Goal: Information Seeking & Learning: Learn about a topic

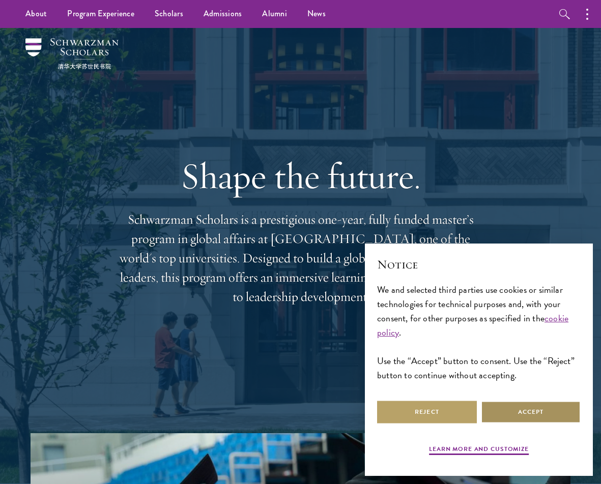
click at [514, 416] on button "Accept" at bounding box center [531, 412] width 100 height 23
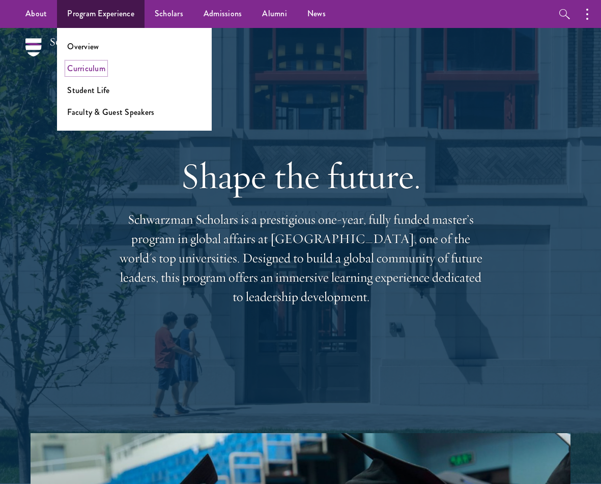
click at [88, 68] on link "Curriculum" at bounding box center [86, 69] width 38 height 12
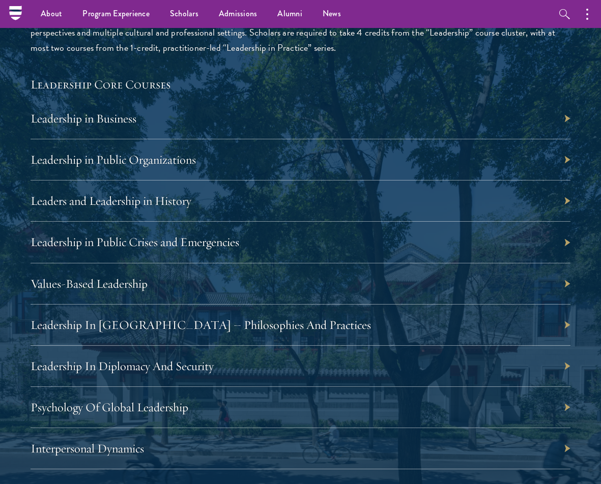
scroll to position [1526, 0]
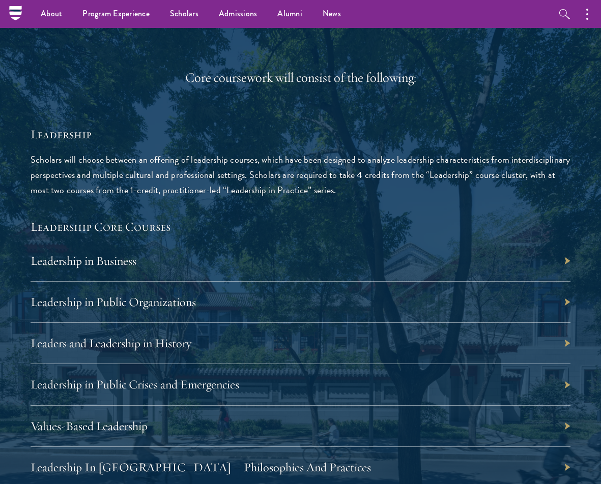
click at [182, 268] on div "Leadership in Business" at bounding box center [301, 261] width 540 height 41
click at [186, 255] on div "Leadership in Business" at bounding box center [301, 261] width 540 height 41
click at [566, 258] on div "Leadership in Business" at bounding box center [301, 261] width 540 height 41
click at [105, 258] on link "Leadership in Business" at bounding box center [89, 260] width 106 height 15
click at [173, 191] on p "Scholars will choose between an offering of leadership courses, which have been…" at bounding box center [301, 175] width 540 height 46
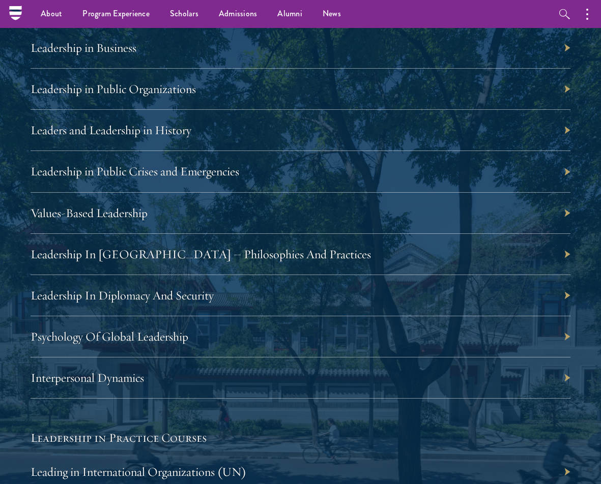
scroll to position [1729, 0]
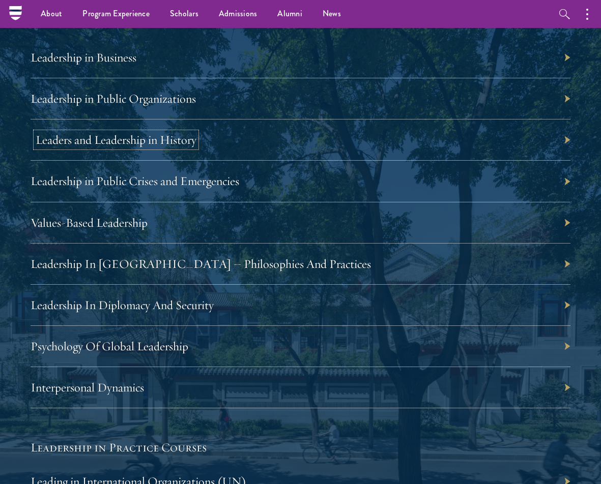
click at [105, 138] on link "Leaders and Leadership in History" at bounding box center [116, 139] width 161 height 15
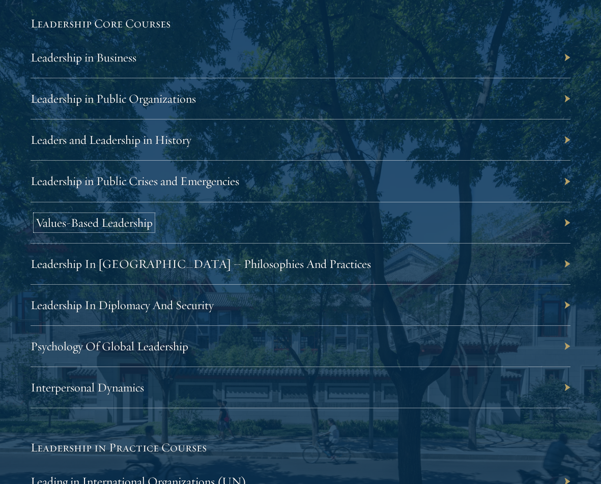
click at [88, 216] on link "Values-Based Leadership" at bounding box center [94, 222] width 117 height 15
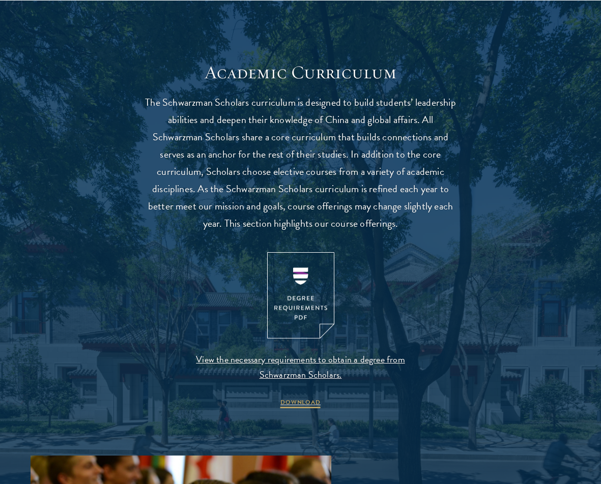
scroll to position [887, 0]
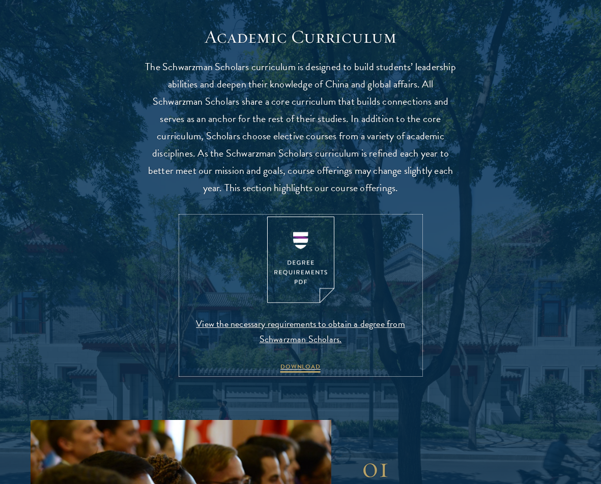
click at [314, 276] on img at bounding box center [300, 260] width 67 height 87
click at [299, 367] on span "DOWNLOAD" at bounding box center [300, 368] width 40 height 12
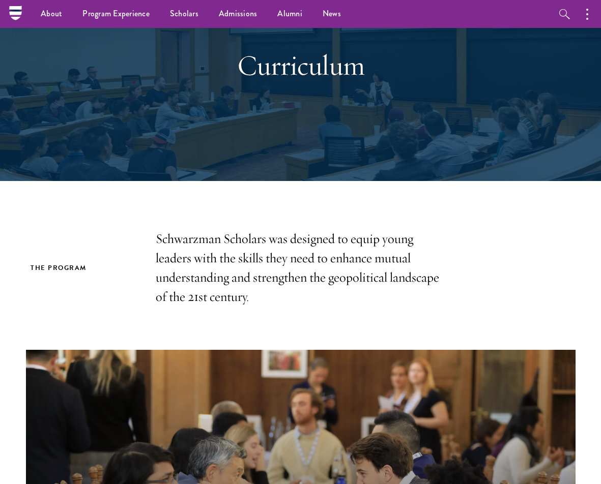
scroll to position [74, 0]
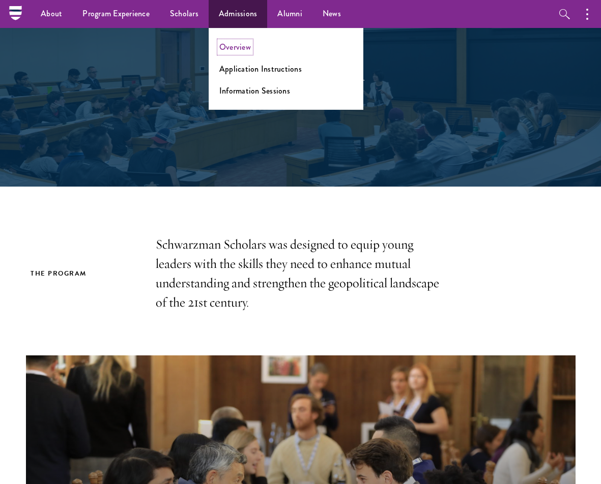
click at [233, 46] on link "Overview" at bounding box center [235, 47] width 32 height 12
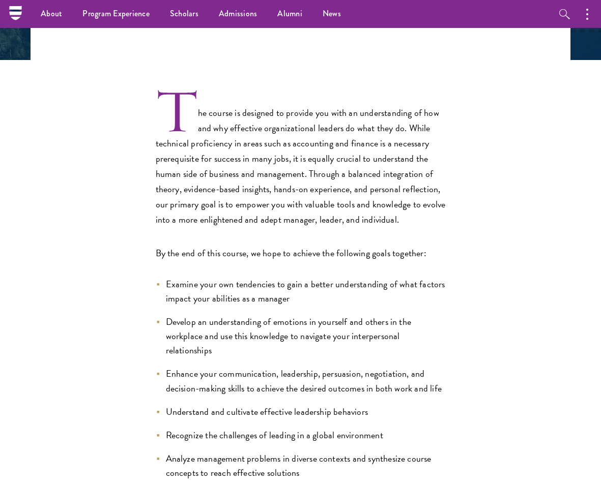
scroll to position [254, 0]
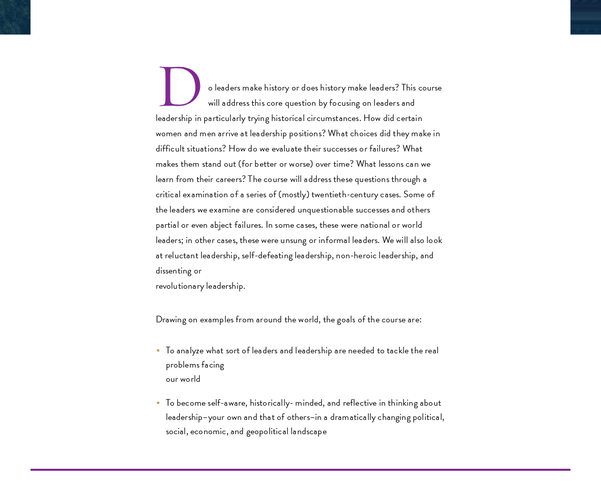
scroll to position [305, 0]
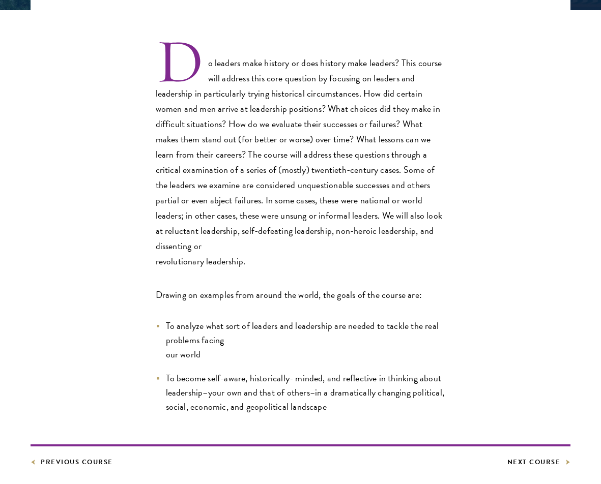
drag, startPoint x: 373, startPoint y: 97, endPoint x: 299, endPoint y: 43, distance: 92.2
click at [373, 97] on p "Do leaders make history or does history make leaders? This course will address …" at bounding box center [301, 155] width 290 height 228
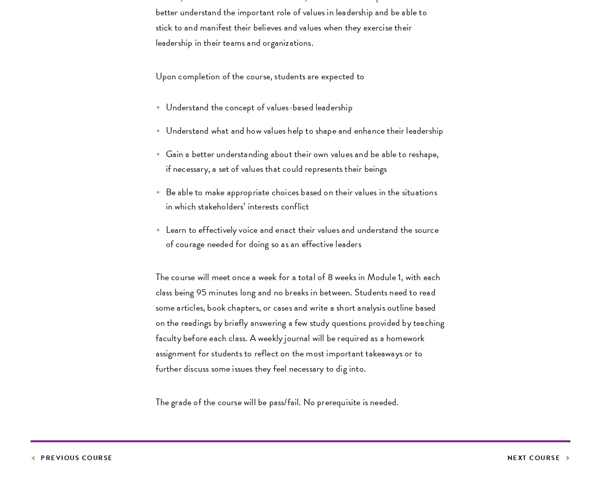
scroll to position [559, 0]
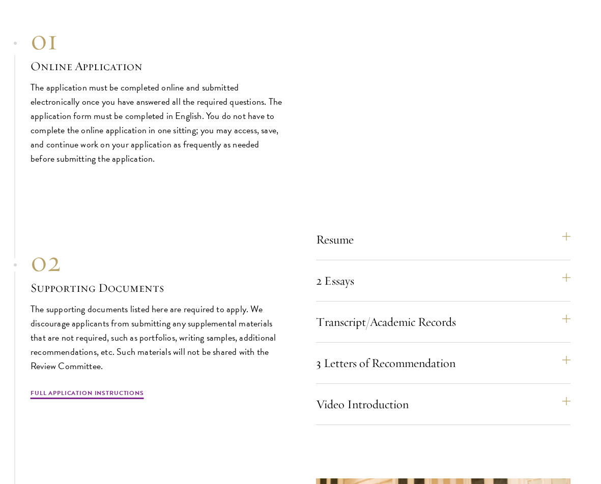
scroll to position [2895, 0]
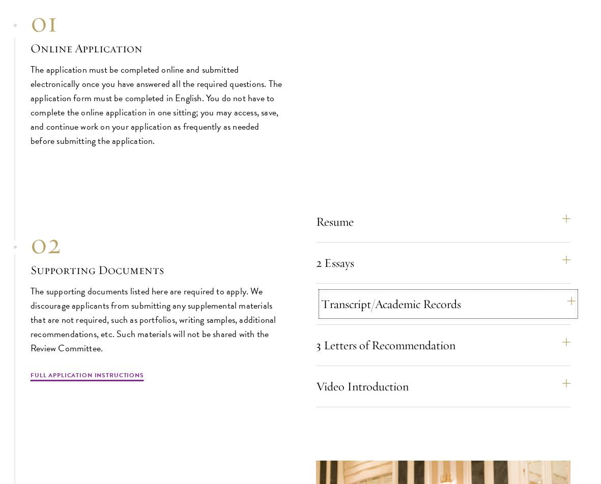
click at [379, 304] on button "Transcript/Academic Records" at bounding box center [448, 304] width 255 height 24
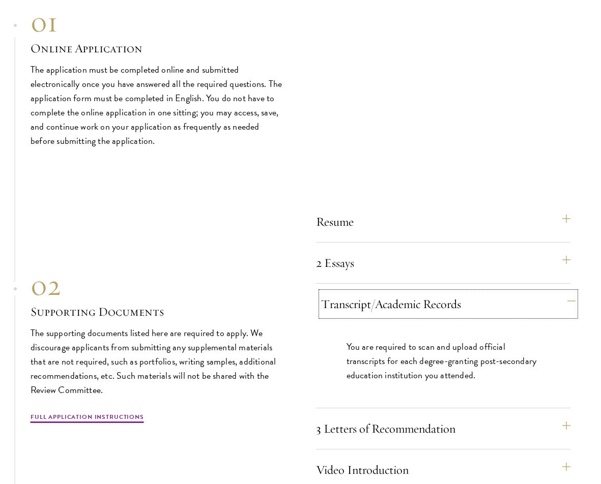
click at [571, 297] on button "Transcript/Academic Records" at bounding box center [448, 304] width 255 height 24
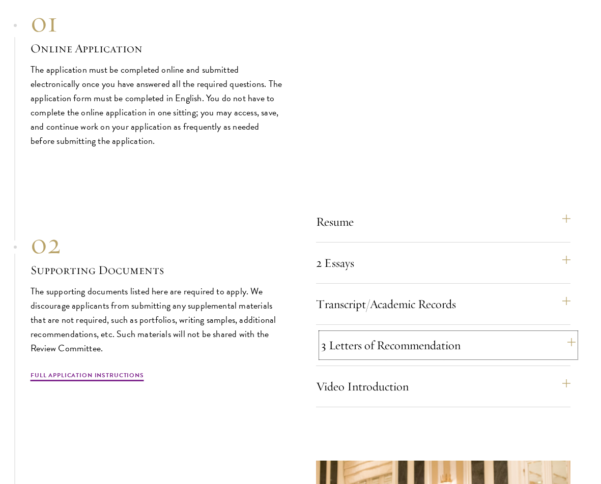
click at [568, 342] on button "3 Letters of Recommendation" at bounding box center [448, 345] width 255 height 24
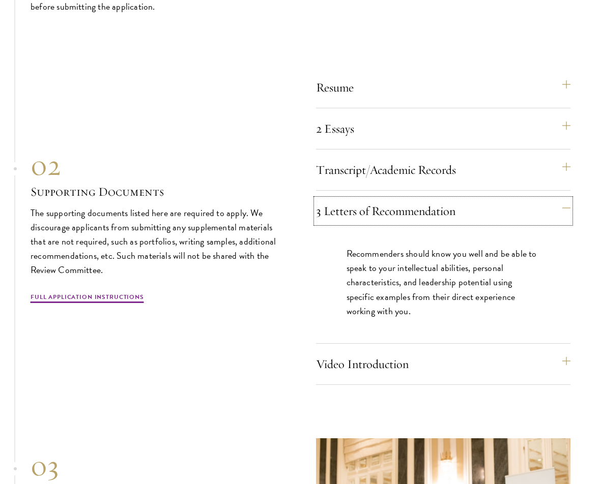
scroll to position [3047, 0]
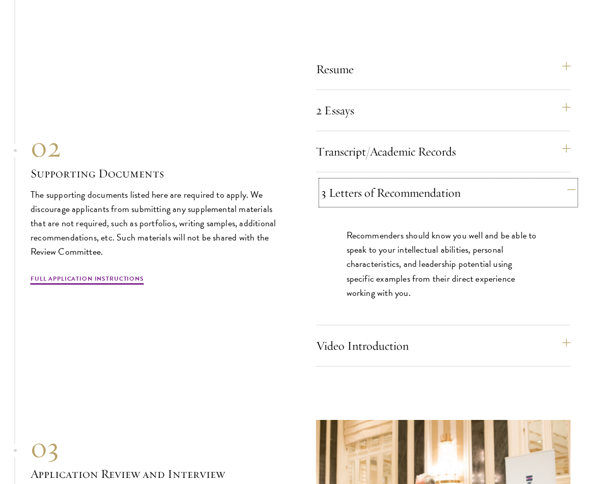
click at [570, 188] on button "3 Letters of Recommendation" at bounding box center [448, 193] width 255 height 24
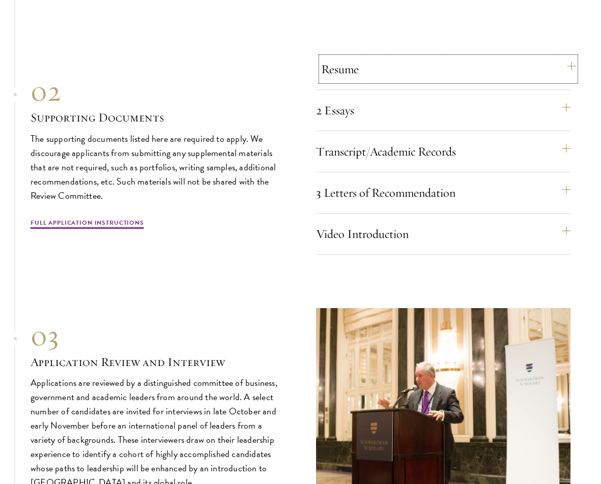
click at [489, 76] on button "Resume" at bounding box center [448, 69] width 255 height 24
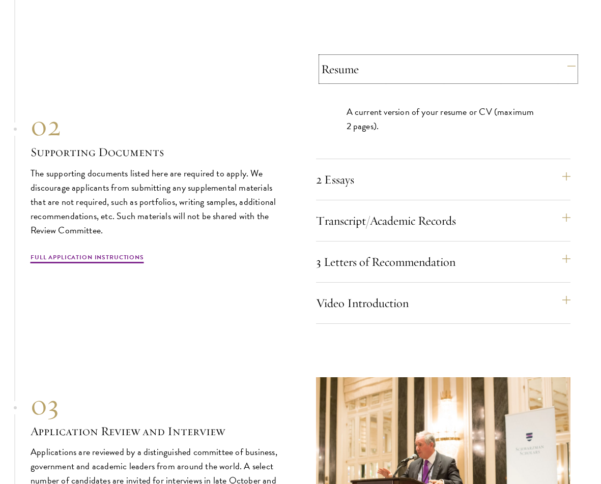
click at [570, 65] on button "Resume" at bounding box center [448, 69] width 255 height 24
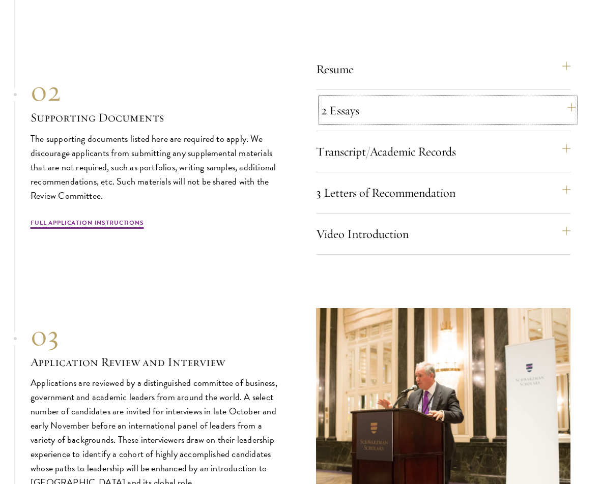
click at [561, 102] on button "2 Essays" at bounding box center [448, 110] width 255 height 24
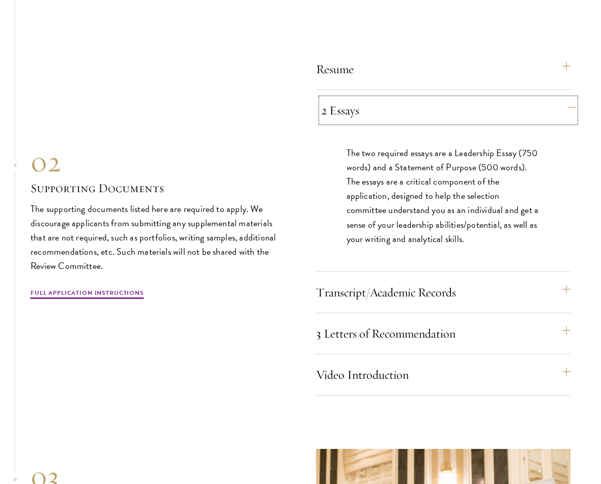
click at [531, 106] on button "2 Essays" at bounding box center [448, 110] width 255 height 24
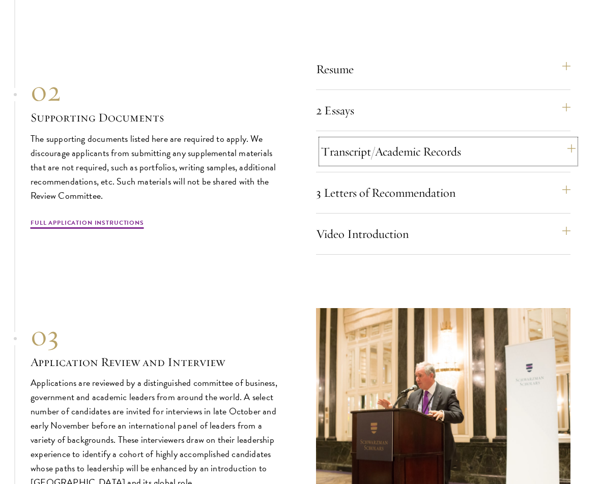
click at [487, 146] on button "Transcript/Academic Records" at bounding box center [448, 151] width 255 height 24
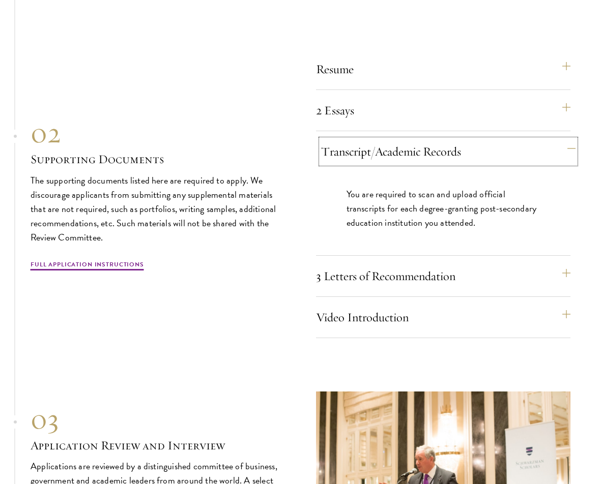
click at [487, 146] on button "Transcript/Academic Records" at bounding box center [448, 151] width 255 height 24
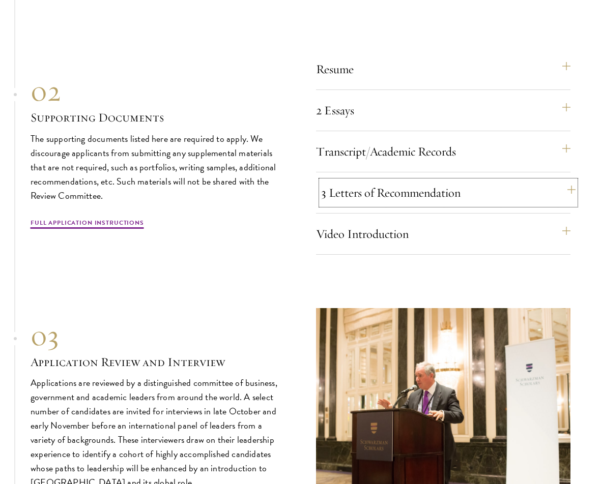
click at [405, 197] on button "3 Letters of Recommendation" at bounding box center [448, 193] width 255 height 24
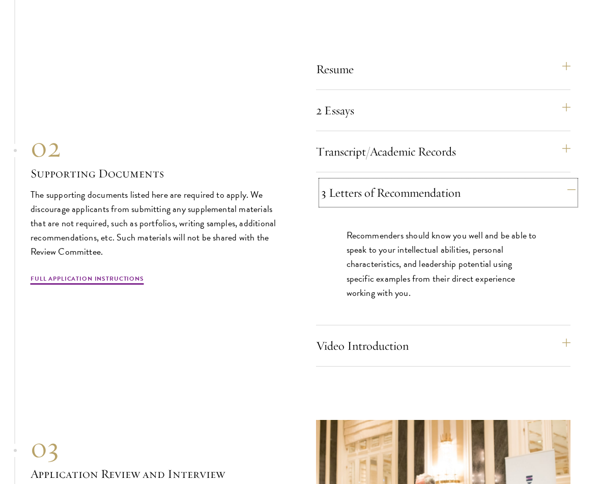
click at [405, 197] on button "3 Letters of Recommendation" at bounding box center [448, 193] width 255 height 24
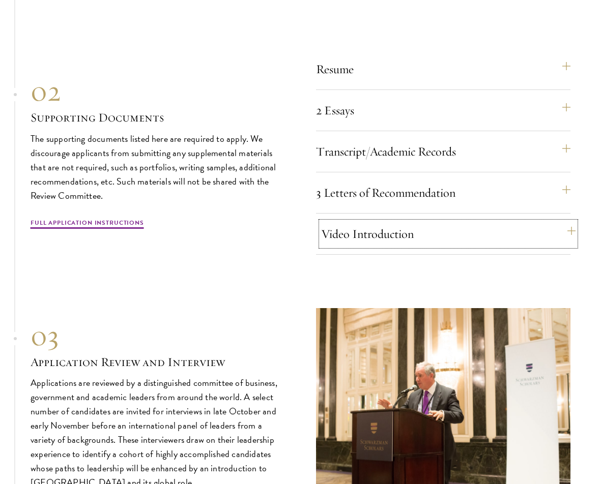
click at [395, 236] on button "Video Introduction" at bounding box center [448, 234] width 255 height 24
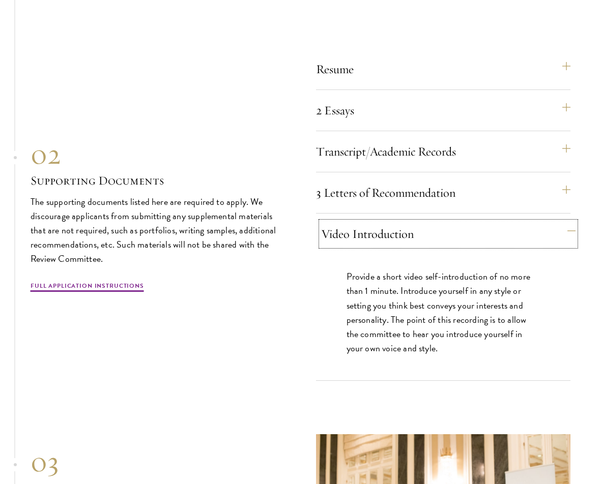
click at [395, 236] on button "Video Introduction" at bounding box center [448, 234] width 255 height 24
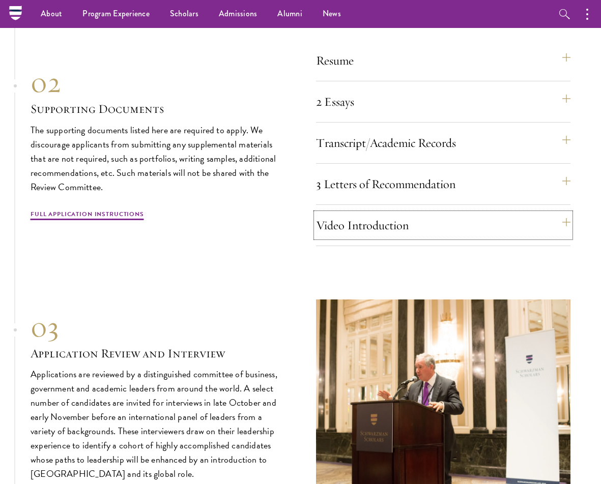
scroll to position [3052, 0]
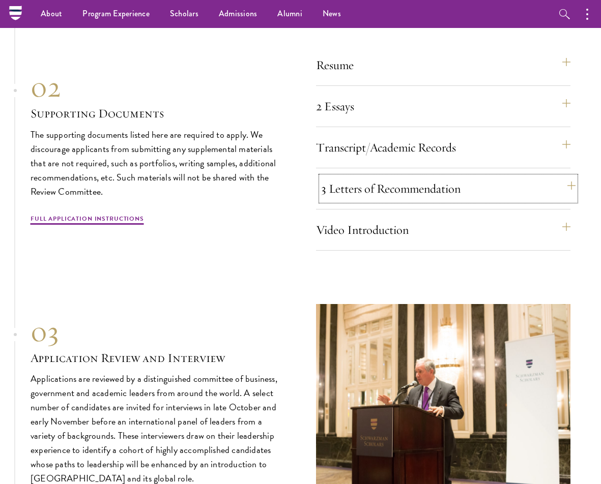
click at [407, 194] on button "3 Letters of Recommendation" at bounding box center [448, 188] width 255 height 24
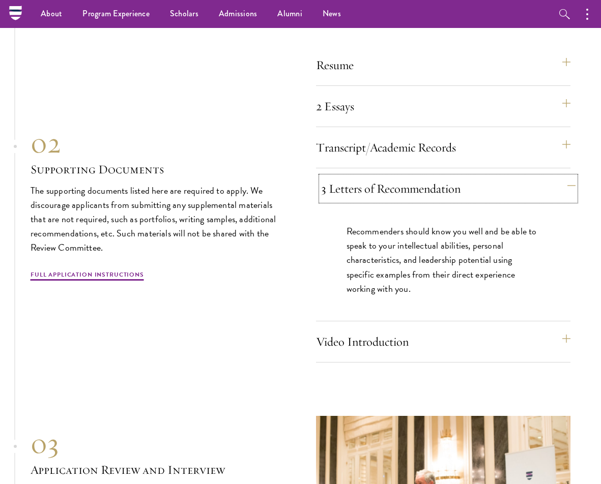
click at [405, 194] on button "3 Letters of Recommendation" at bounding box center [448, 188] width 255 height 24
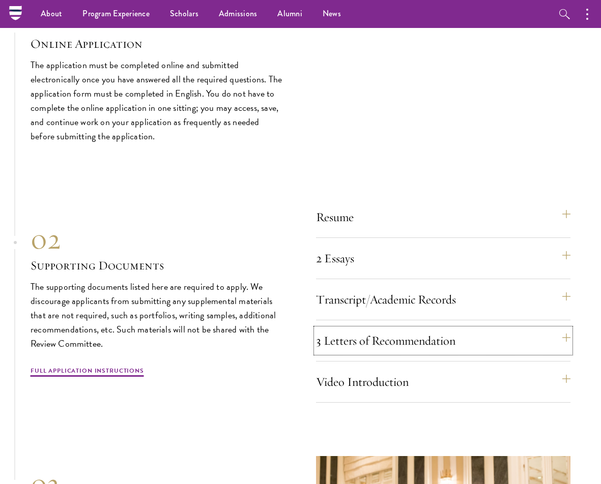
scroll to position [2899, 0]
